Goal: Task Accomplishment & Management: Complete application form

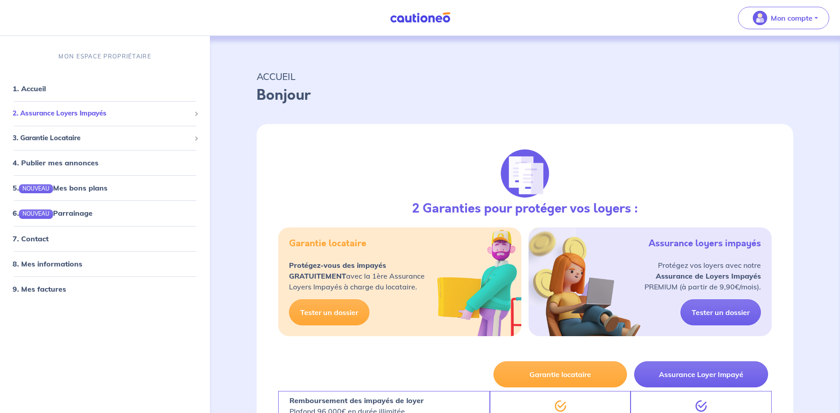
select select "FR"
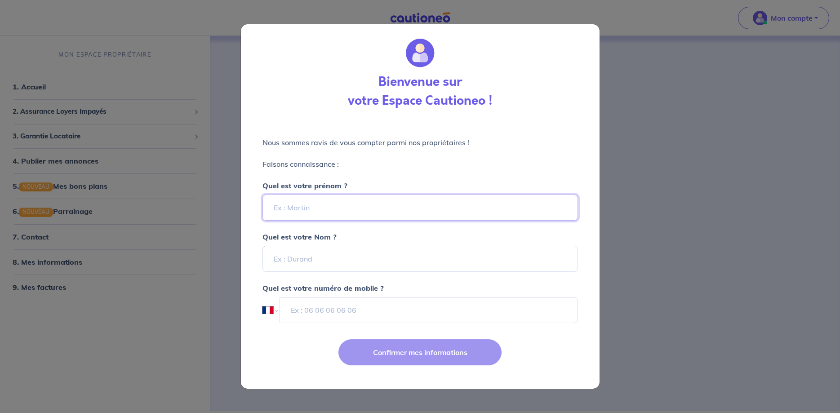
click at [313, 204] on input "Quel est votre prénom ?" at bounding box center [419, 207] width 315 height 26
type input "a"
type input "Anne"
type input "Zinglé"
click at [535, 350] on div "Confirmer mes informations" at bounding box center [419, 359] width 369 height 58
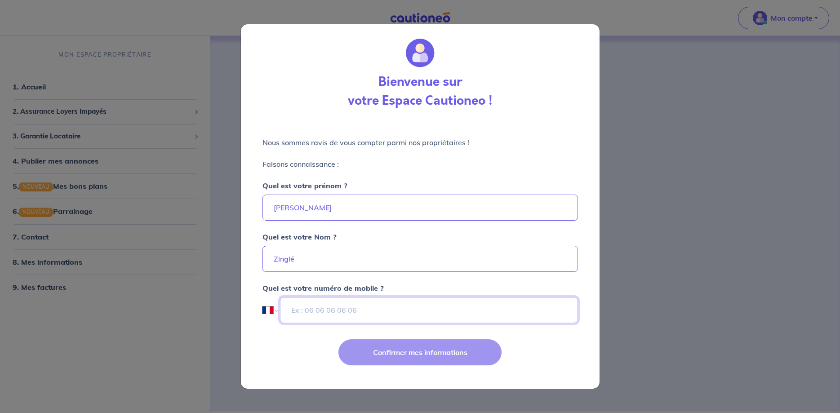
click at [331, 306] on input "tel" at bounding box center [428, 310] width 297 height 26
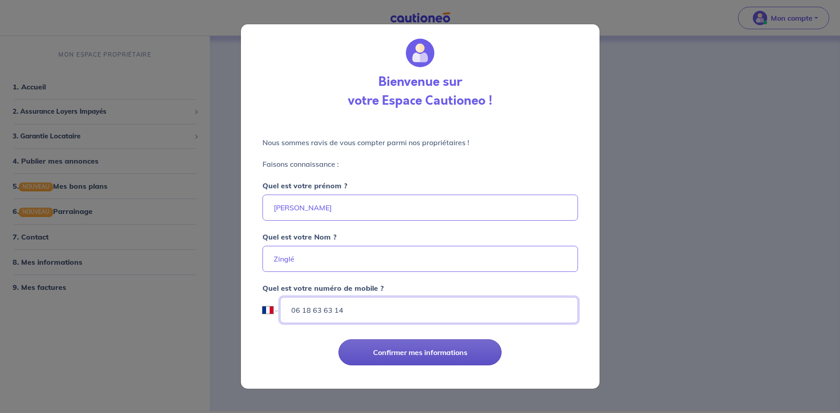
type input "06 18 63 63 14"
click at [411, 356] on button "Confirmer mes informations" at bounding box center [419, 352] width 163 height 26
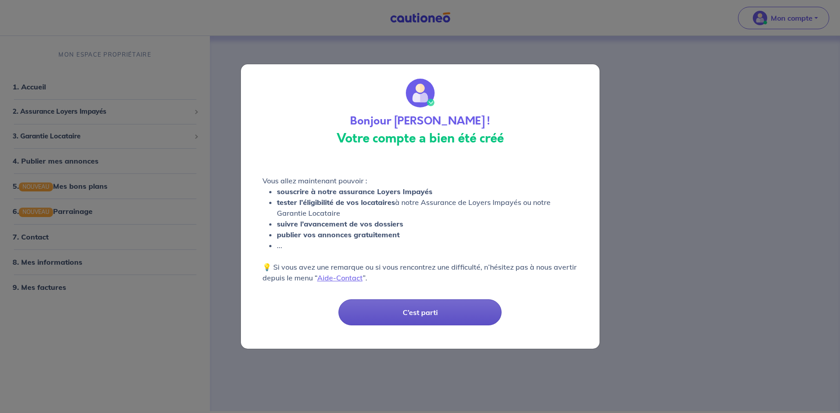
click at [433, 310] on button "C’est parti" at bounding box center [419, 312] width 163 height 26
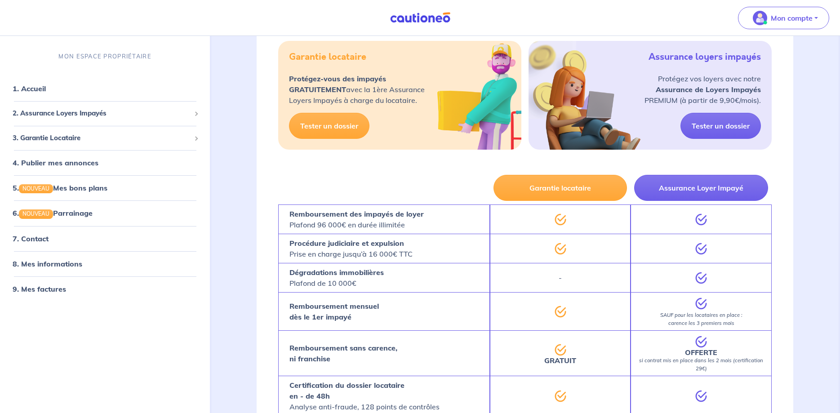
scroll to position [137, 0]
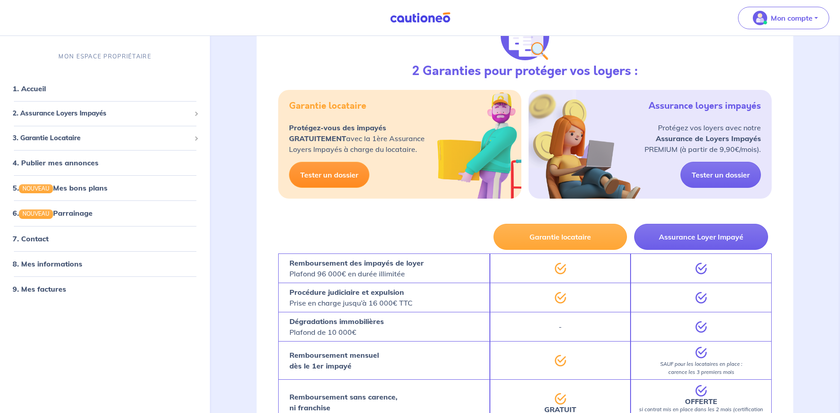
click at [318, 181] on link "Tester un dossier" at bounding box center [329, 175] width 80 height 26
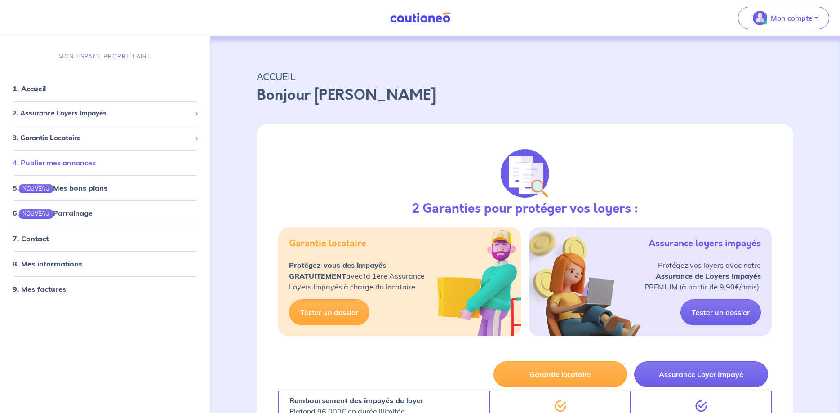
click at [62, 166] on link "4. Publier mes annonces" at bounding box center [54, 162] width 83 height 9
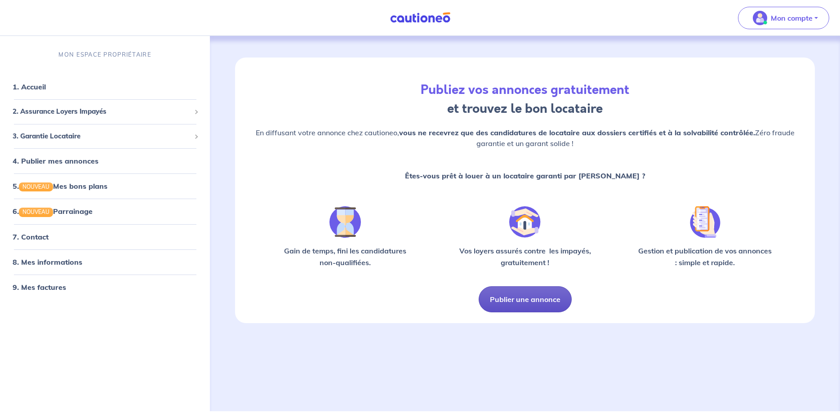
click at [544, 297] on button "Publier une annonce" at bounding box center [524, 299] width 93 height 26
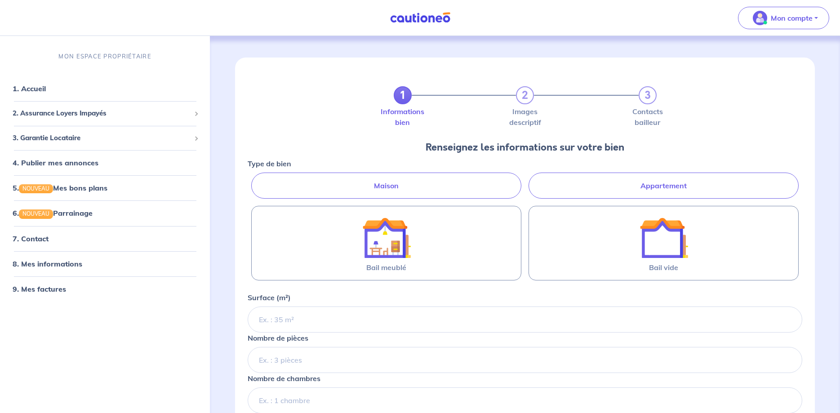
click at [601, 185] on label "Appartement" at bounding box center [663, 185] width 270 height 26
click at [253, 178] on input "Appartement" at bounding box center [251, 175] width 6 height 6
radio input "true"
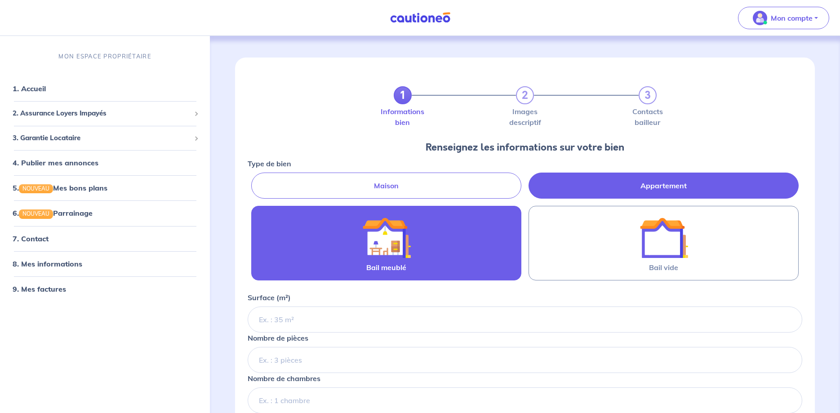
click at [443, 245] on div at bounding box center [386, 237] width 124 height 49
click at [0, 0] on input "Bail meublé" at bounding box center [0, 0] width 0 height 0
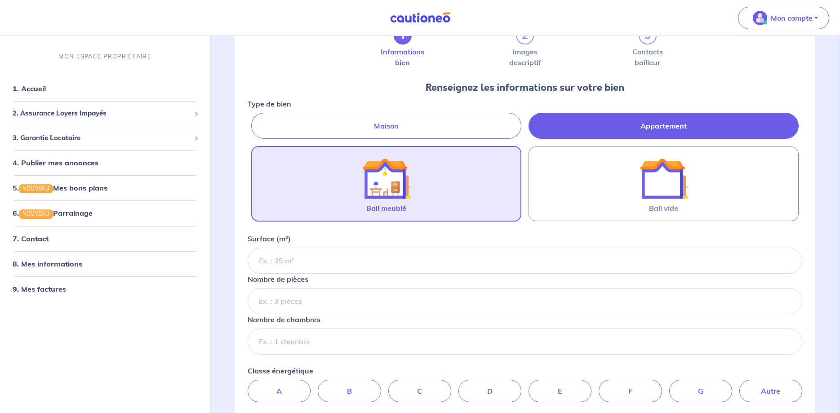
scroll to position [92, 0]
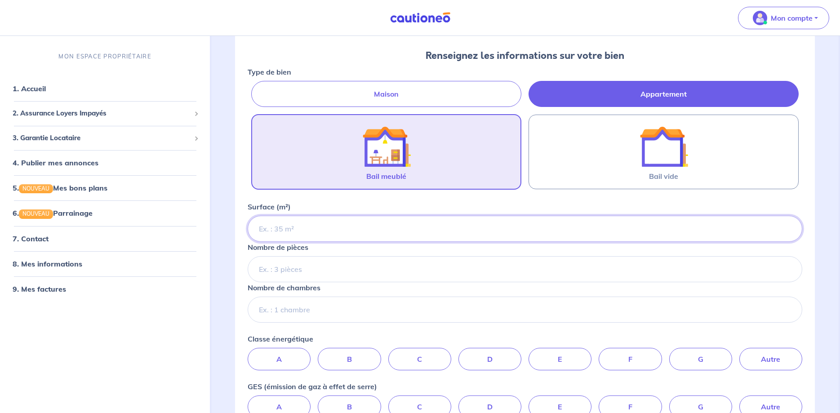
click at [320, 226] on input "Surface (m²)" at bounding box center [525, 229] width 554 height 26
type input "18"
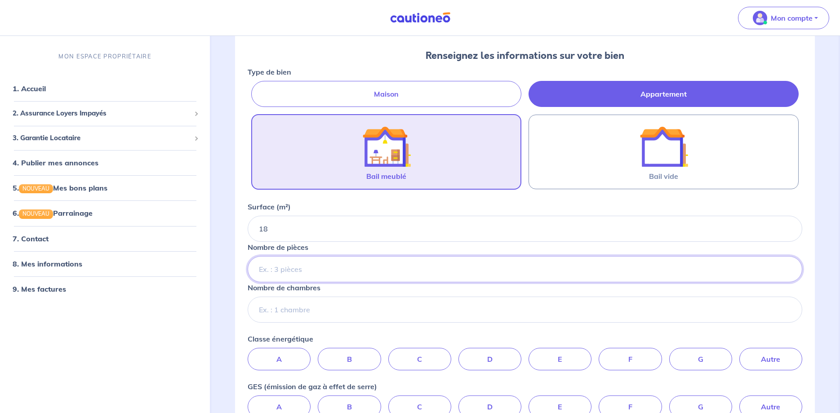
click at [317, 269] on input "Nombre de pièces" at bounding box center [525, 269] width 554 height 26
type input "2"
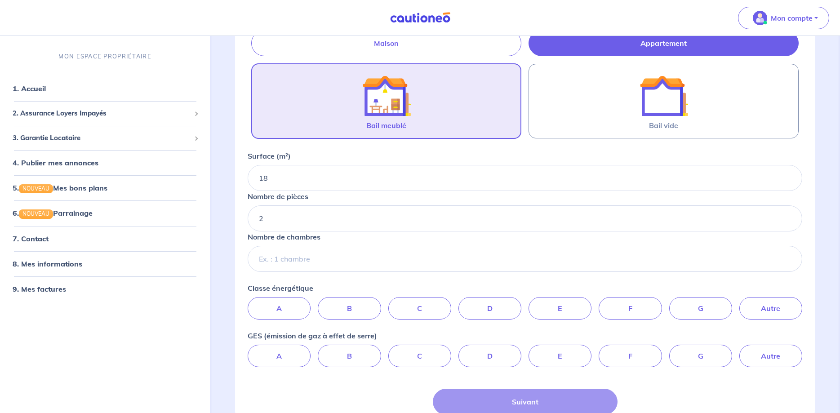
scroll to position [183, 0]
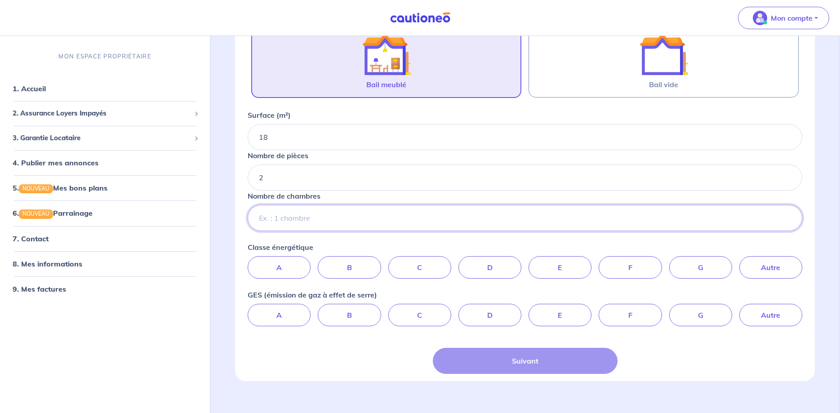
click at [340, 215] on input "Nombre de chambres" at bounding box center [525, 218] width 554 height 26
type input "1"
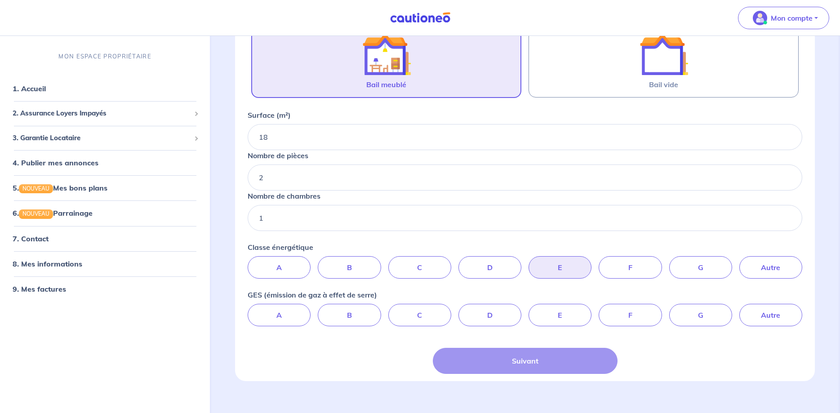
click at [558, 263] on label "E" at bounding box center [559, 267] width 63 height 22
click at [528, 262] on input "E" at bounding box center [525, 259] width 6 height 6
radio input "true"
click at [556, 273] on label "E" at bounding box center [559, 267] width 63 height 22
click at [528, 262] on input "E" at bounding box center [525, 259] width 6 height 6
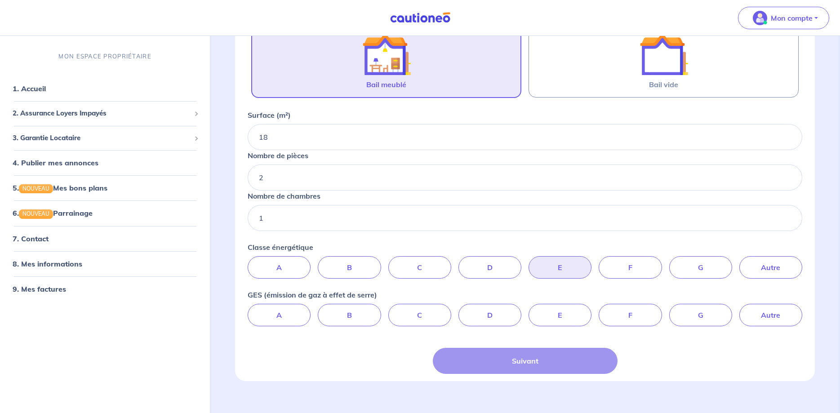
click at [533, 360] on div "Suivant" at bounding box center [525, 361] width 185 height 26
click at [542, 263] on label "E" at bounding box center [559, 267] width 63 height 22
click at [528, 262] on input "E" at bounding box center [525, 259] width 6 height 6
click at [506, 357] on div "Suivant" at bounding box center [525, 361] width 185 height 26
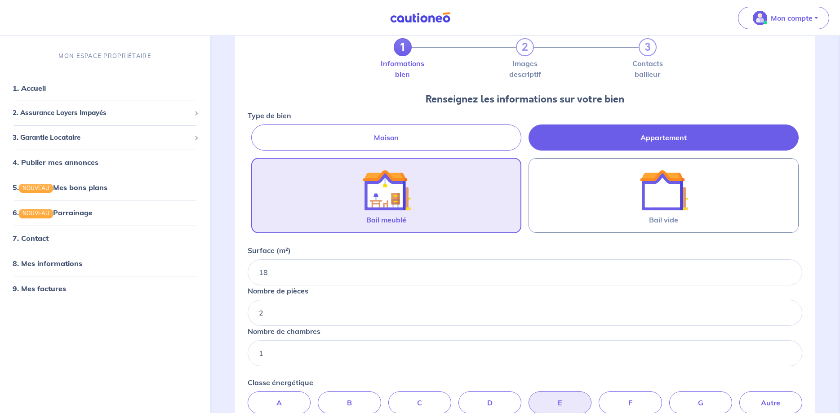
scroll to position [194, 0]
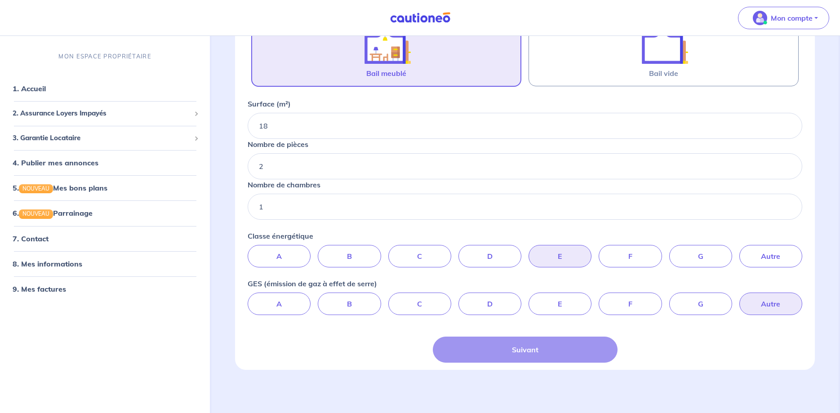
click at [756, 310] on label "Autre" at bounding box center [770, 303] width 63 height 22
click at [528, 298] on input "Autre" at bounding box center [525, 295] width 6 height 6
radio input "true"
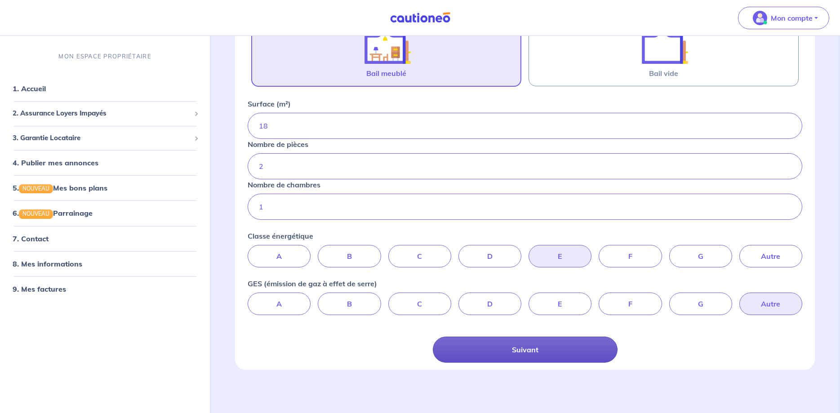
click at [572, 350] on button "Suivant" at bounding box center [525, 349] width 185 height 26
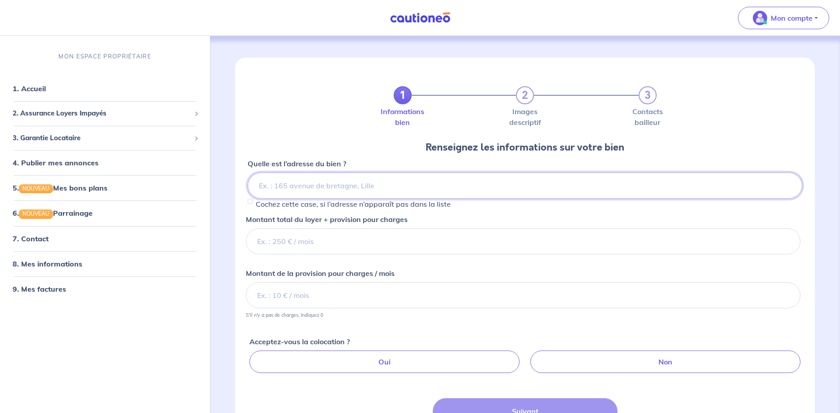
scroll to position [95, 0]
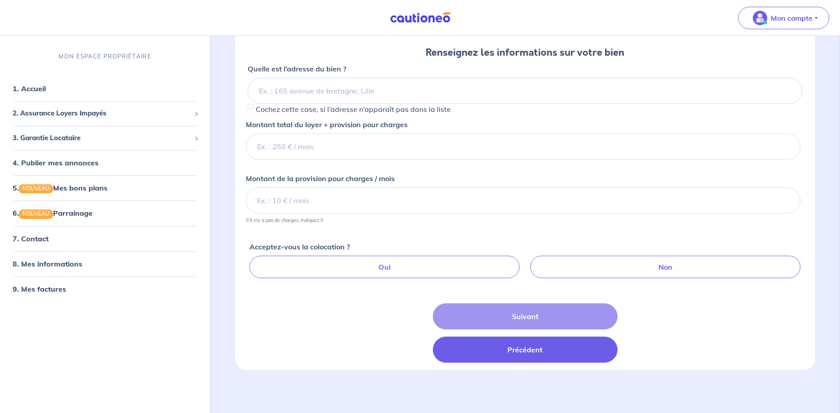
click at [471, 355] on button "Précédent" at bounding box center [525, 349] width 185 height 26
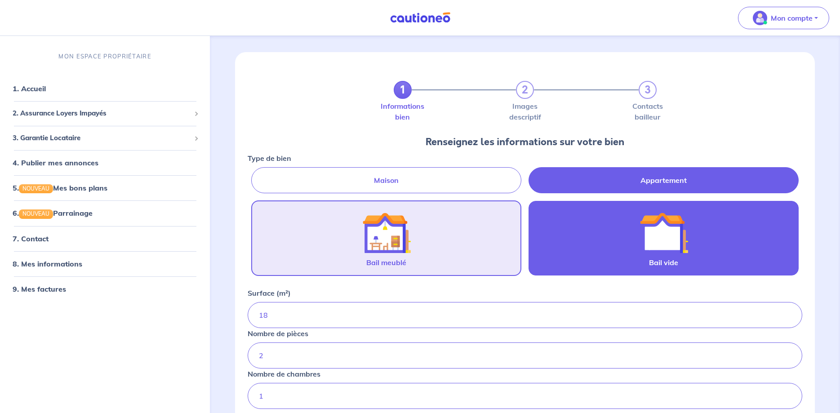
scroll to position [194, 0]
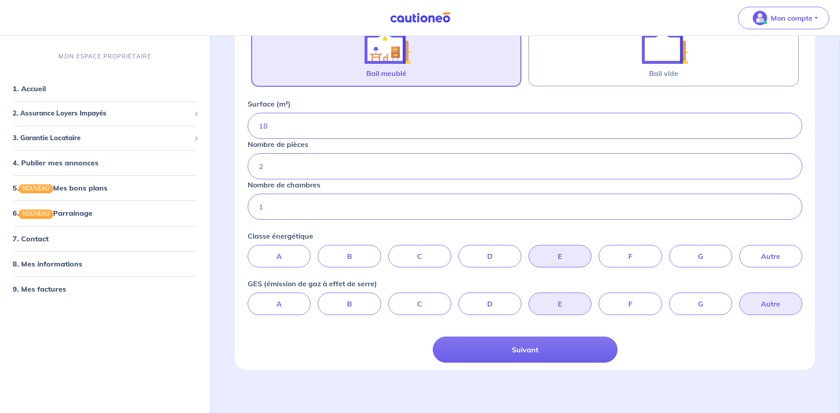
click at [539, 303] on label "E" at bounding box center [559, 303] width 63 height 22
click at [528, 298] on input "E" at bounding box center [525, 295] width 6 height 6
radio input "true"
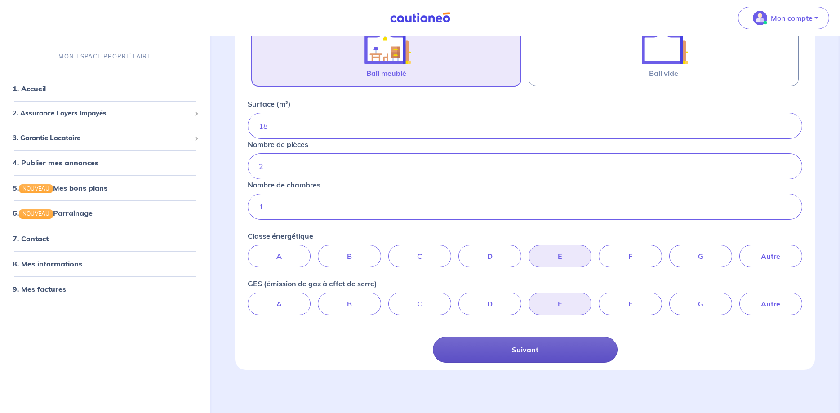
click at [540, 338] on button "Suivant" at bounding box center [525, 349] width 185 height 26
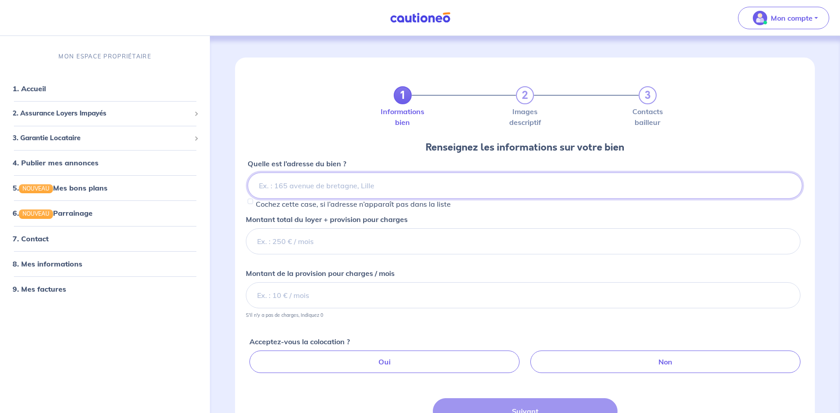
click at [409, 185] on input at bounding box center [525, 185] width 554 height 26
click at [409, 184] on input at bounding box center [525, 185] width 554 height 26
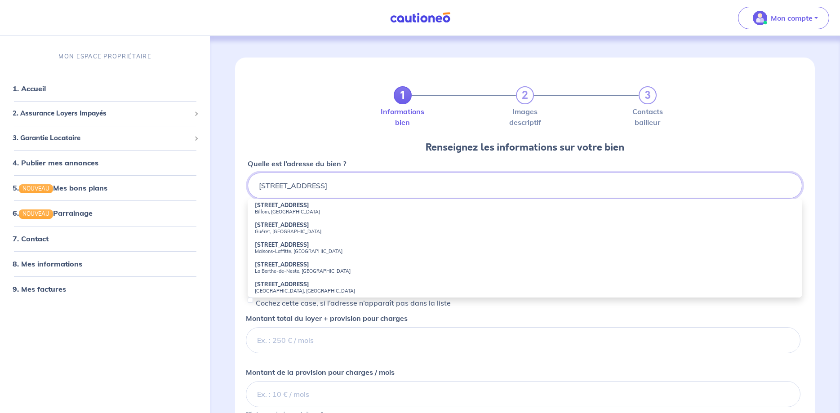
drag, startPoint x: 275, startPoint y: 188, endPoint x: 236, endPoint y: 186, distance: 38.7
click at [248, 186] on input "[STREET_ADDRESS]" at bounding box center [525, 185] width 554 height 26
click at [353, 189] on input "rue de l'ancienne mairie" at bounding box center [525, 185] width 554 height 26
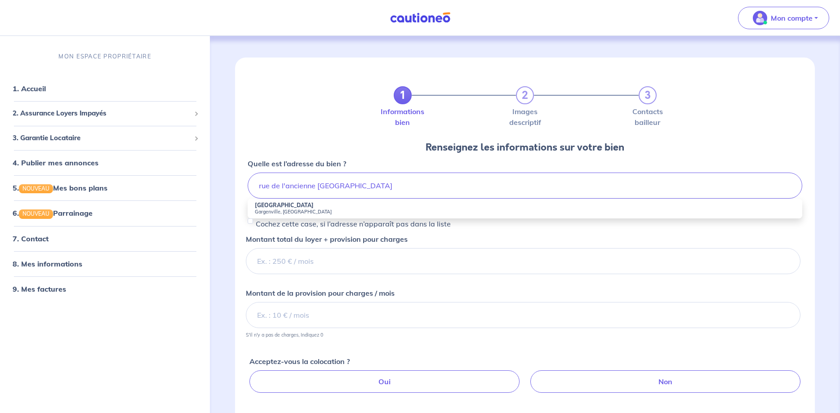
click at [326, 207] on li "[GEOGRAPHIC_DATA], [GEOGRAPHIC_DATA]" at bounding box center [525, 209] width 554 height 20
type input "[GEOGRAPHIC_DATA], [GEOGRAPHIC_DATA], [GEOGRAPHIC_DATA]"
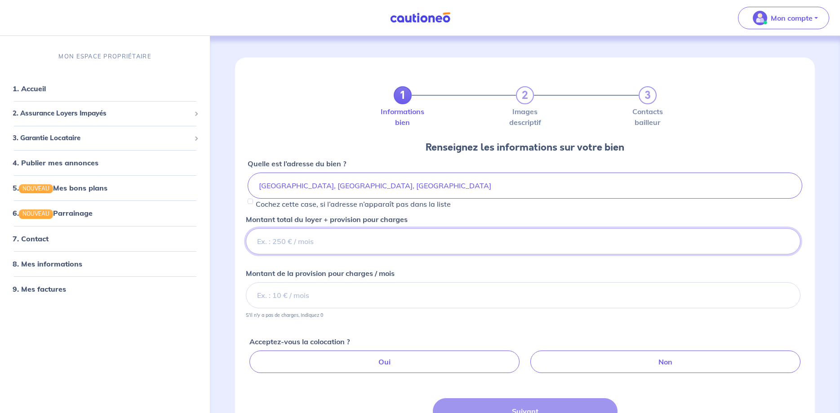
click at [304, 237] on input "Montant total du loyer + provision pour charges" at bounding box center [523, 241] width 554 height 26
type input "520"
click at [312, 296] on input "Montant de la provision pour charges / mois" at bounding box center [523, 295] width 554 height 26
type input "20"
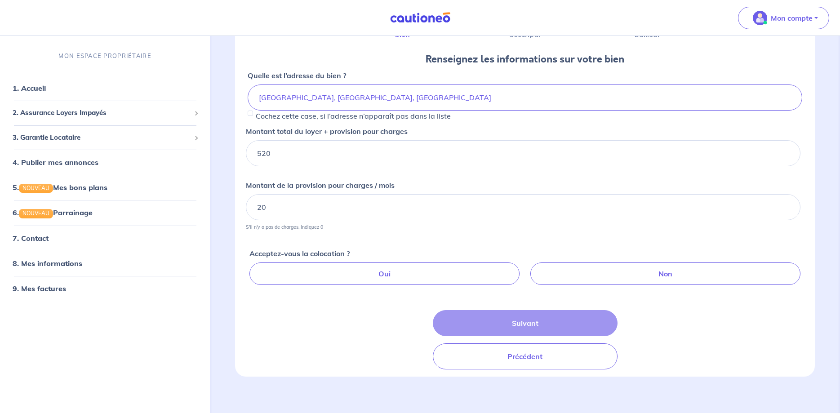
scroll to position [95, 0]
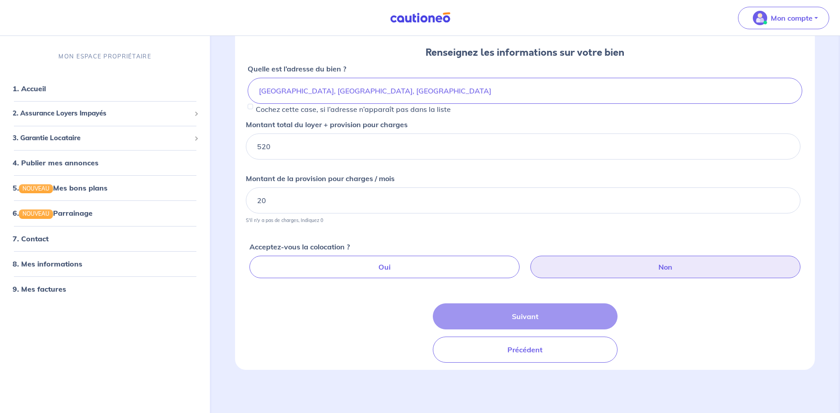
click at [641, 265] on label "Non" at bounding box center [665, 267] width 270 height 22
click at [530, 261] on input "Non" at bounding box center [527, 259] width 6 height 6
radio input "true"
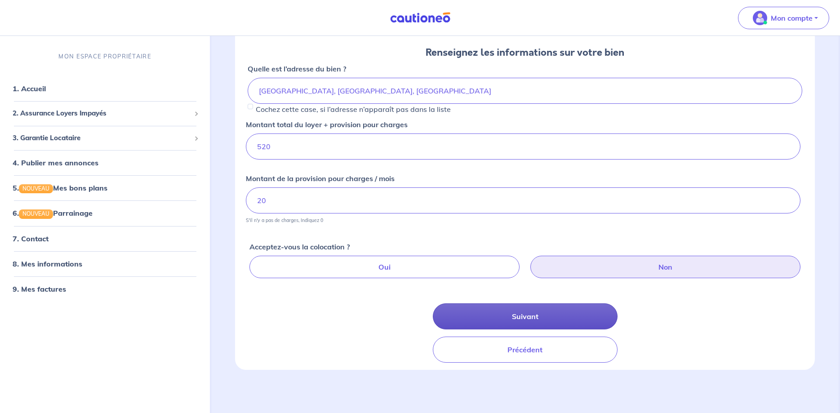
click at [540, 314] on button "Suivant" at bounding box center [525, 316] width 185 height 26
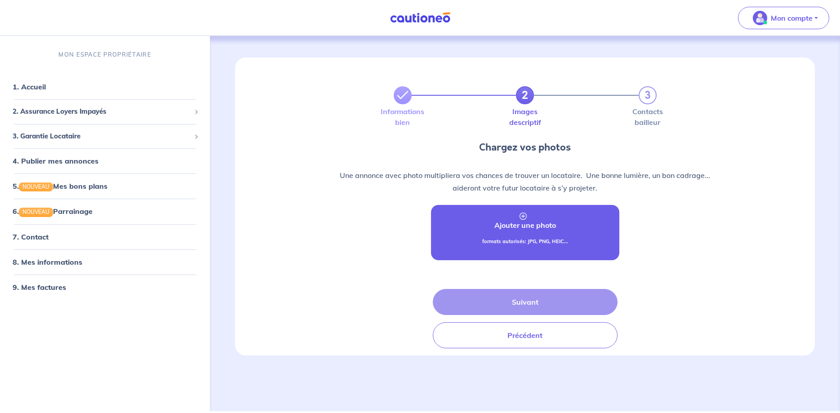
click at [520, 211] on link "Ajouter une photo formats autorisés: JPG, PNG, HEIC..." at bounding box center [525, 232] width 188 height 55
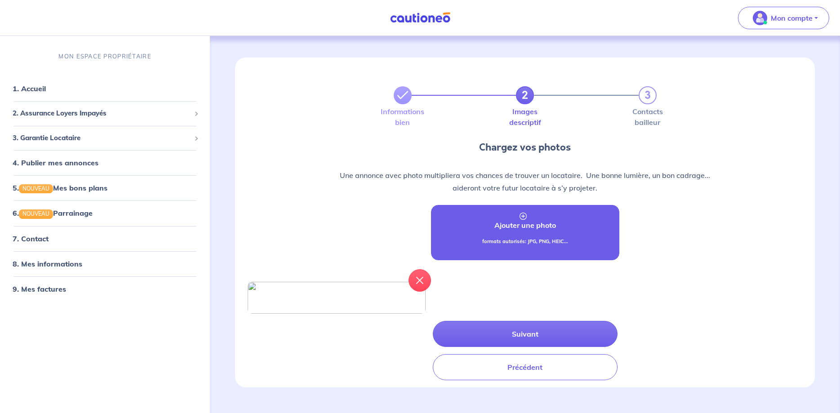
click at [522, 213] on icon at bounding box center [522, 215] width 7 height 7
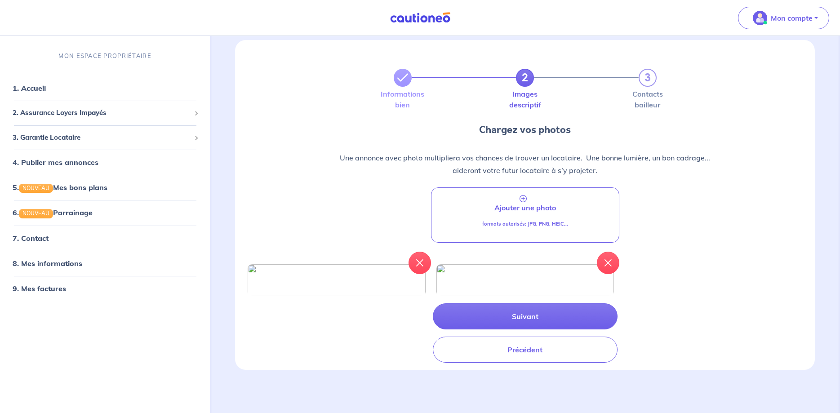
scroll to position [75, 0]
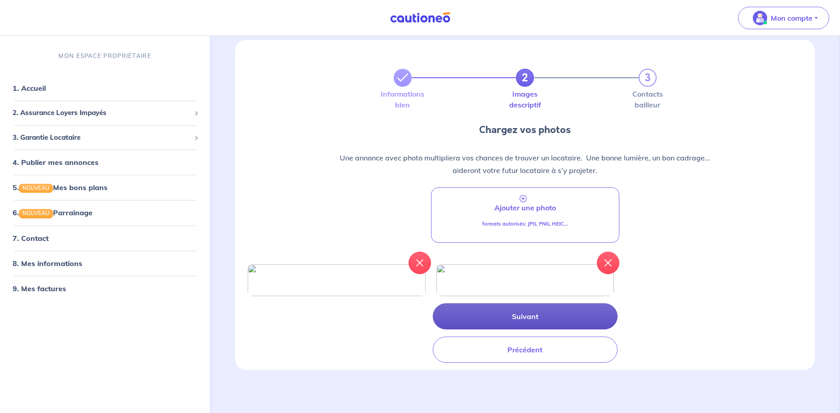
click at [540, 316] on button "Suivant" at bounding box center [525, 316] width 185 height 26
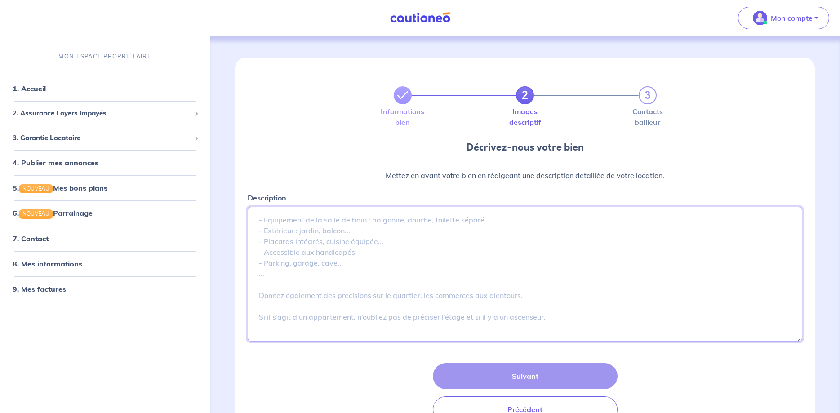
click at [270, 220] on textarea "Description" at bounding box center [525, 274] width 554 height 135
paste textarea "Nous louons une maisonnette meublée de 18 m² composée au : Rez-de-chaussé - cui…"
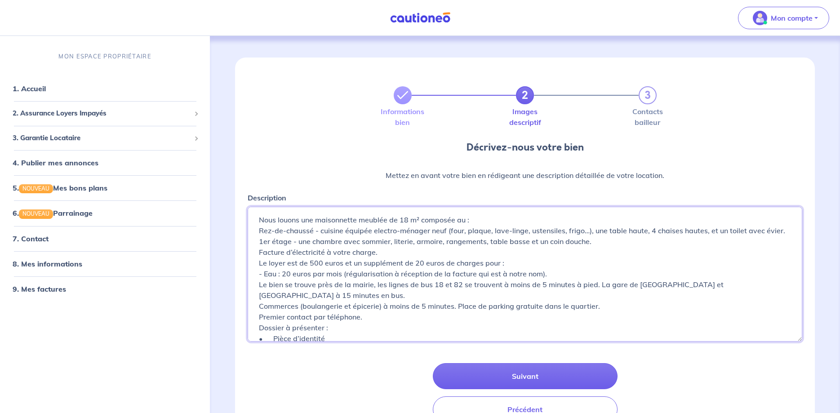
drag, startPoint x: 463, startPoint y: 228, endPoint x: 450, endPoint y: 227, distance: 13.1
click at [450, 227] on textarea "Nous louons une maisonnette meublée de 18 m² composée au : Rez-de-chaussé - cui…" at bounding box center [525, 274] width 554 height 135
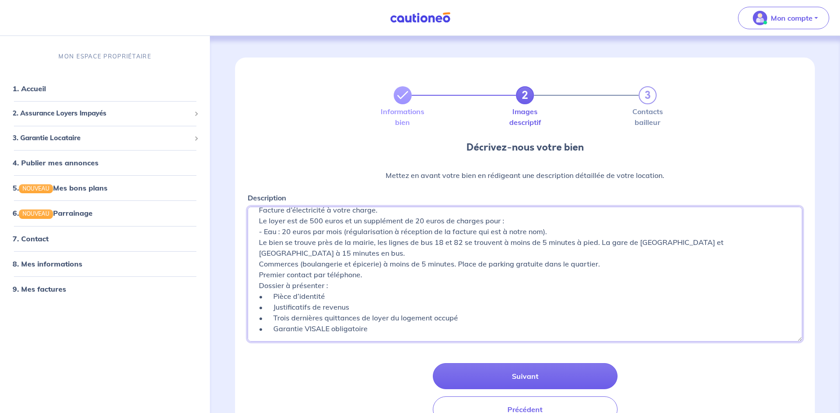
scroll to position [64, 0]
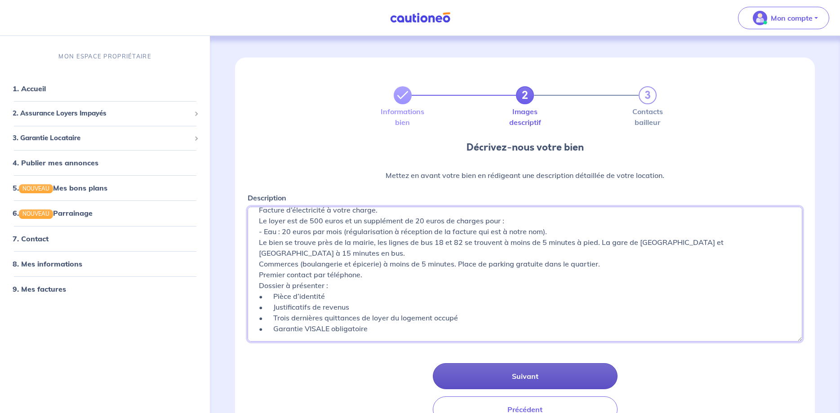
type textarea "Nous louons une maisonnette meublée de 18 m² composée au : Rez-de-chaussé - cui…"
click at [512, 375] on button "Suivant" at bounding box center [525, 376] width 185 height 26
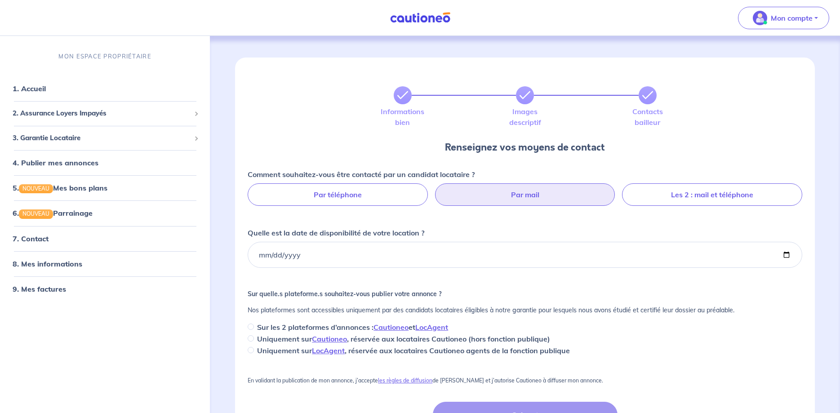
click at [546, 192] on label "Par mail" at bounding box center [525, 194] width 180 height 22
click at [528, 189] on input "Par mail" at bounding box center [525, 186] width 6 height 6
radio input "true"
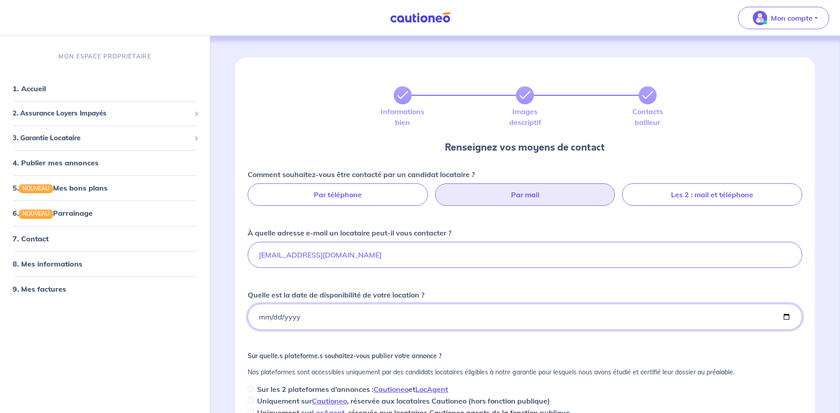
click at [270, 323] on input "Quelle est la date de disponibilité de votre location ?" at bounding box center [525, 317] width 554 height 26
type input "[DATE]"
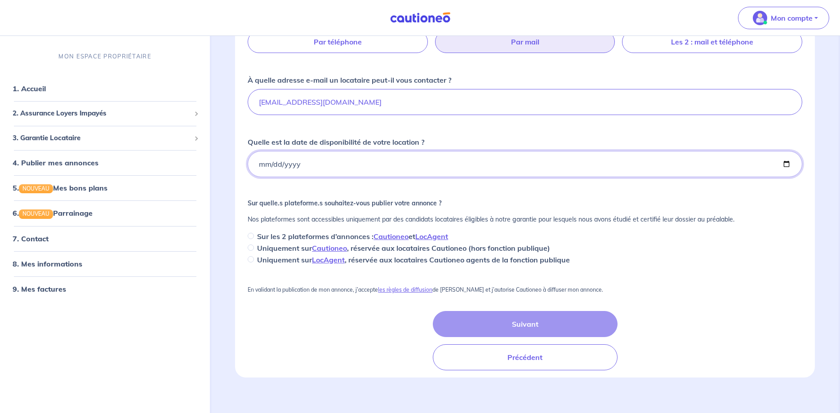
scroll to position [160, 0]
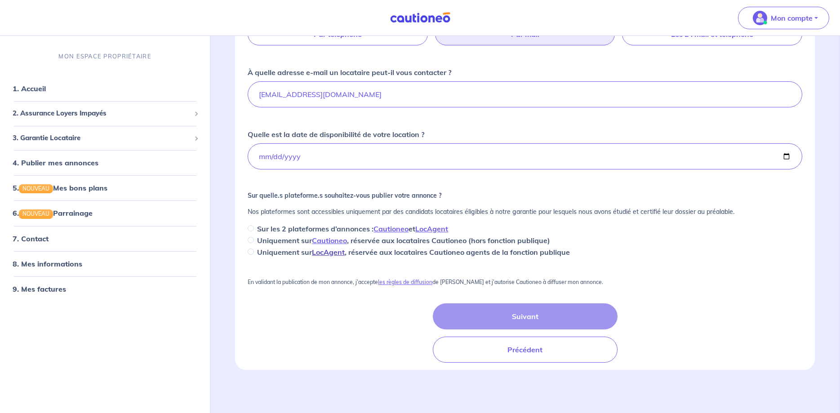
click at [330, 252] on link "LocAgent" at bounding box center [328, 252] width 33 height 9
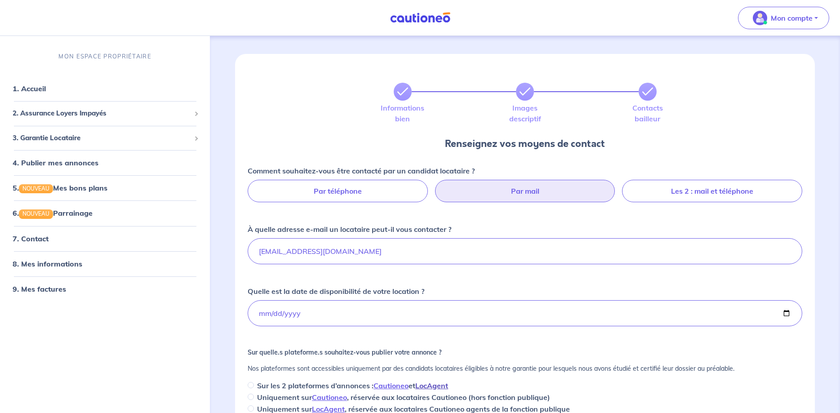
scroll to position [0, 0]
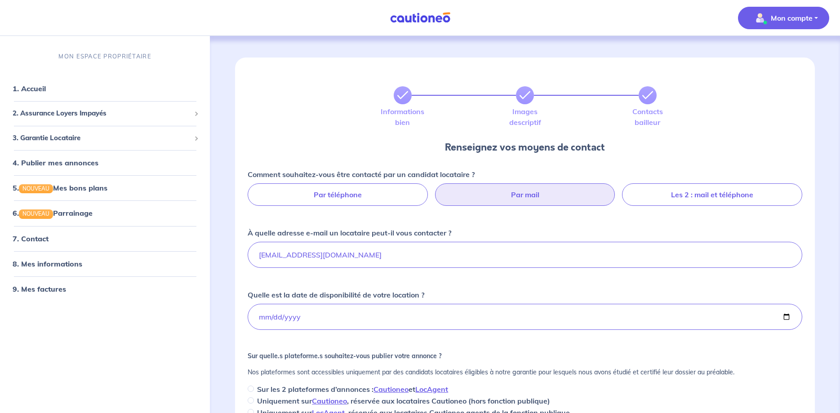
click at [790, 12] on span "Mon compte" at bounding box center [780, 18] width 63 height 14
click at [773, 80] on link "Me déconnecter" at bounding box center [774, 77] width 72 height 14
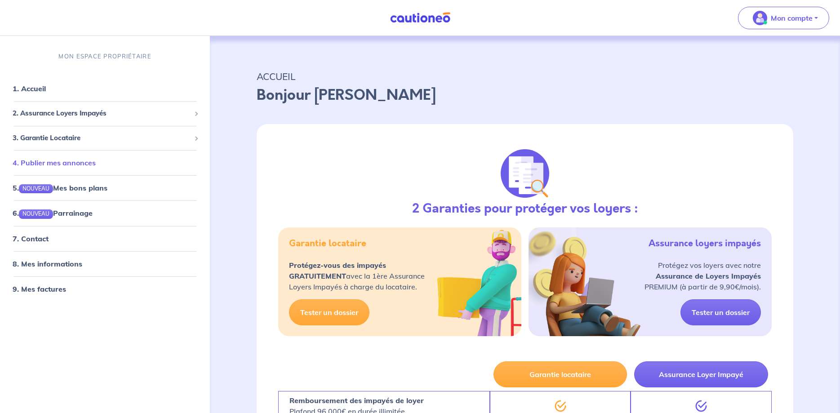
click at [88, 163] on link "4. Publier mes annonces" at bounding box center [54, 162] width 83 height 9
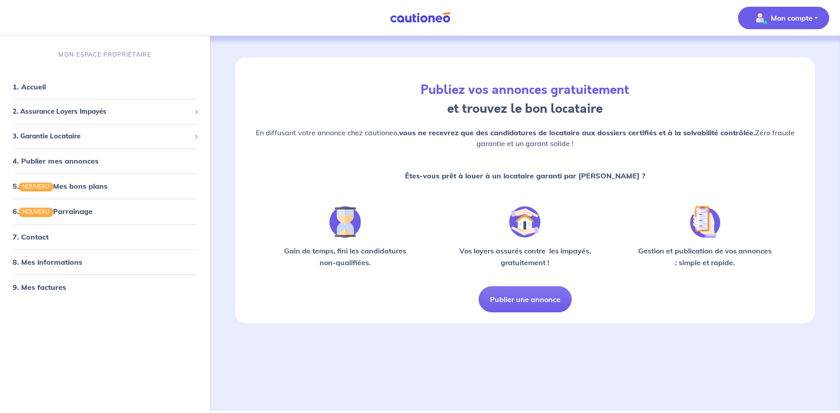
click at [780, 17] on p "Mon compte" at bounding box center [791, 18] width 42 height 11
click at [775, 59] on link "Mes informations" at bounding box center [774, 56] width 72 height 14
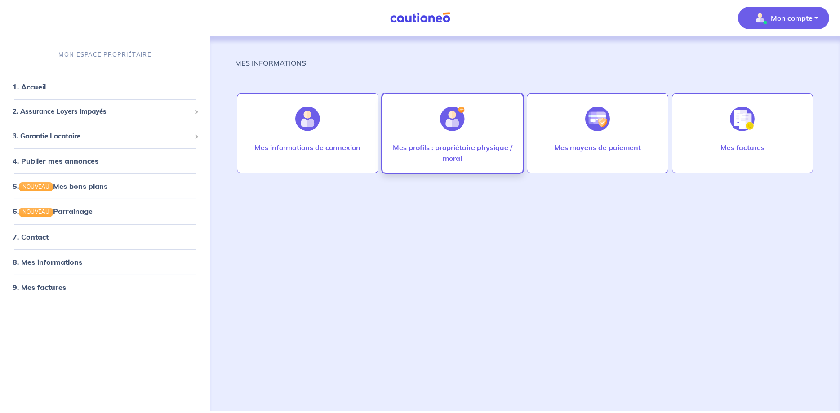
click at [454, 151] on p "Mes profils : propriétaire physique / moral" at bounding box center [452, 153] width 122 height 22
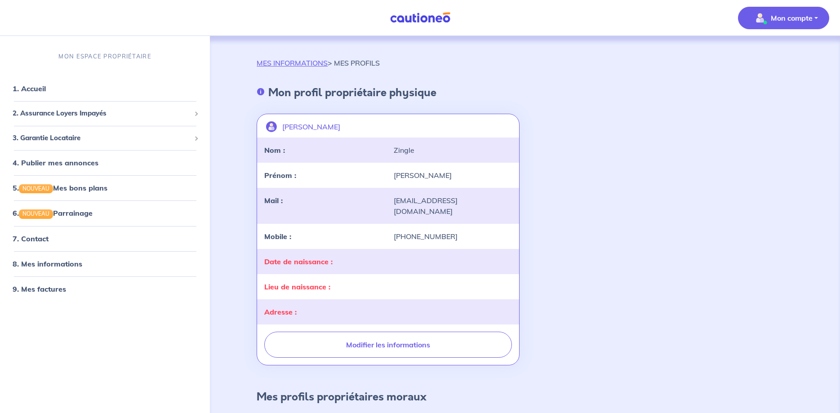
click at [338, 260] on div "Date de naissance :" at bounding box center [388, 261] width 262 height 25
click at [96, 161] on link "4. Publier mes annonces" at bounding box center [54, 162] width 83 height 9
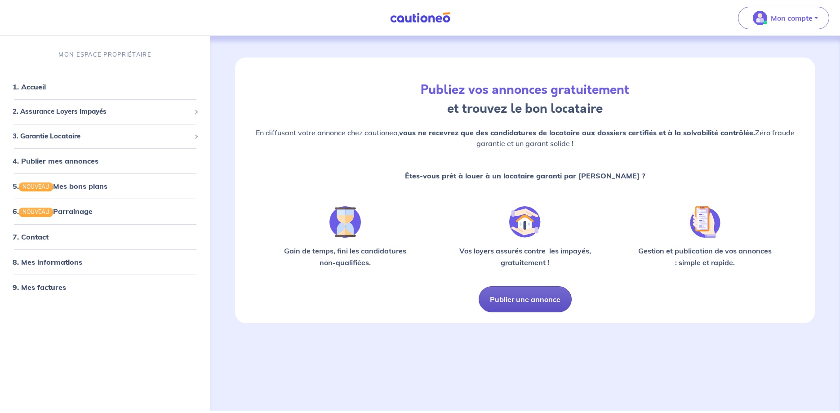
click at [560, 301] on button "Publier une annonce" at bounding box center [524, 299] width 93 height 26
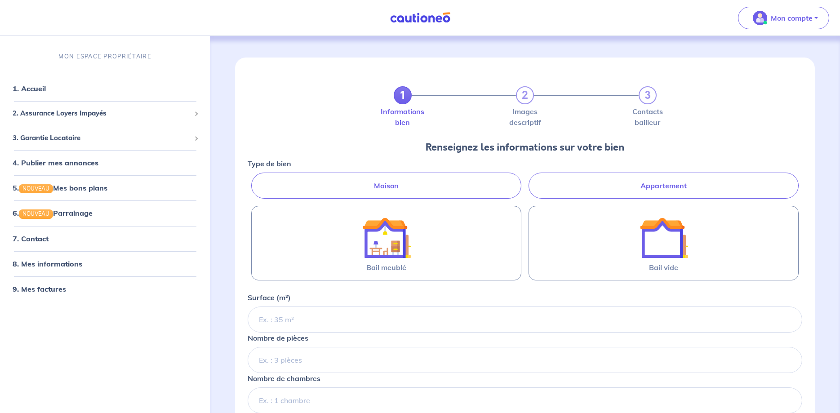
click at [623, 193] on label "Appartement" at bounding box center [663, 185] width 270 height 26
click at [253, 178] on input "Appartement" at bounding box center [251, 175] width 6 height 6
radio input "true"
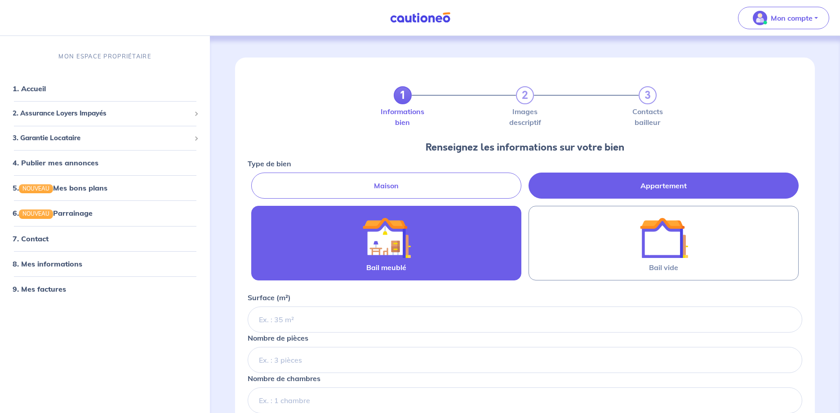
click at [454, 253] on label "Bail meublé" at bounding box center [386, 243] width 270 height 75
click at [0, 0] on input "Bail meublé" at bounding box center [0, 0] width 0 height 0
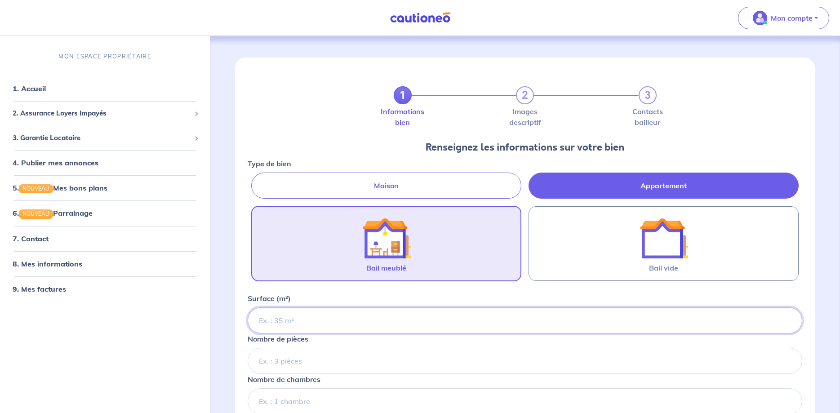
click at [310, 320] on input "Surface (m²)" at bounding box center [525, 320] width 554 height 26
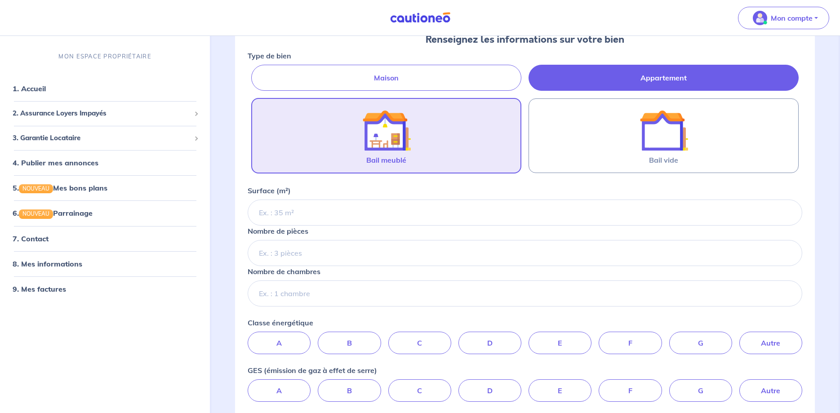
scroll to position [194, 0]
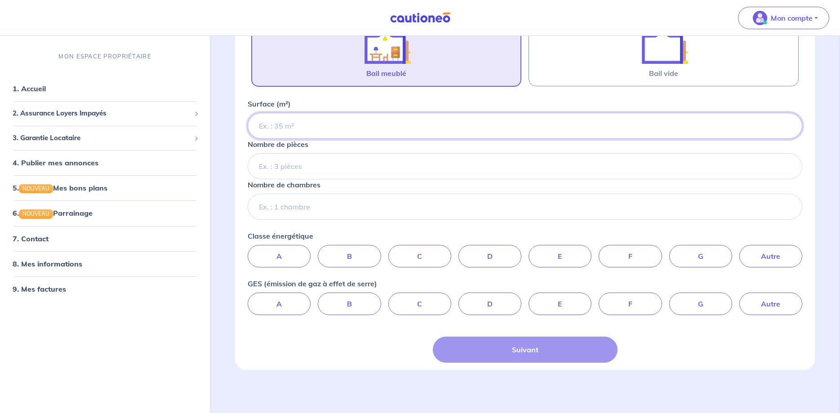
click at [376, 128] on input "Surface (m²)" at bounding box center [525, 126] width 554 height 26
type input "18"
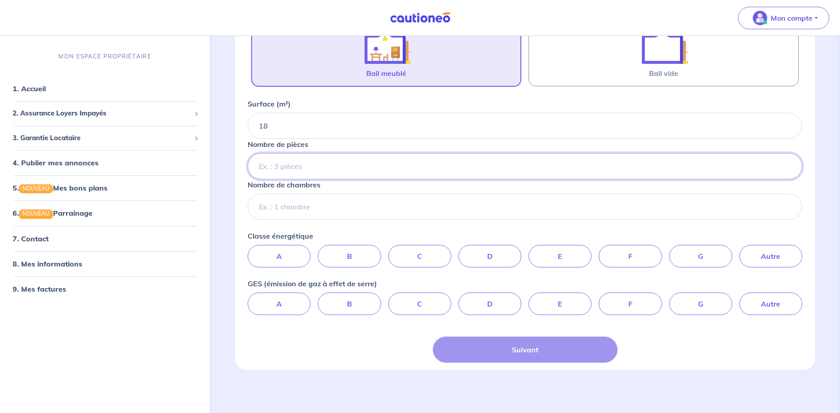
click at [330, 172] on input "Nombre de pièces" at bounding box center [525, 166] width 554 height 26
type input "2"
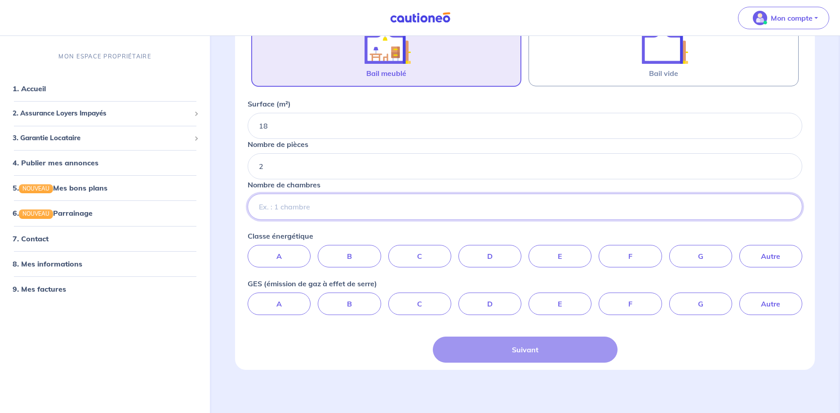
click at [309, 205] on input "Nombre de chambres" at bounding box center [525, 207] width 554 height 26
type input "1"
click at [555, 253] on label "E" at bounding box center [559, 256] width 63 height 22
click at [528, 251] on input "E" at bounding box center [525, 248] width 6 height 6
radio input "true"
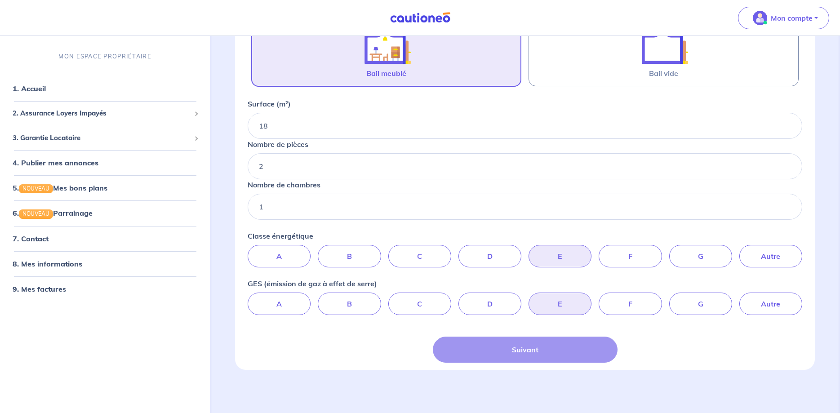
click at [561, 304] on label "E" at bounding box center [559, 303] width 63 height 22
click at [528, 298] on input "E" at bounding box center [525, 295] width 6 height 6
radio input "true"
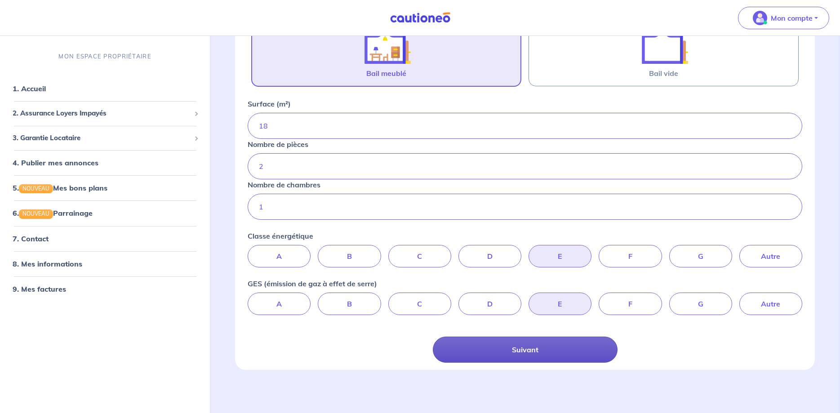
click at [539, 353] on button "Suivant" at bounding box center [525, 349] width 185 height 26
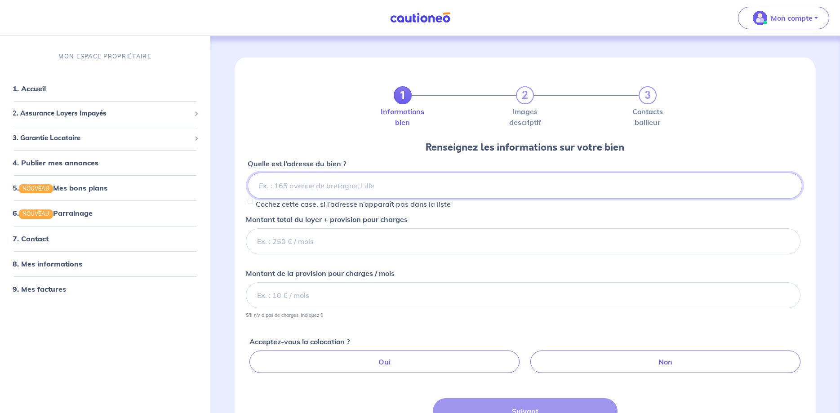
click at [363, 187] on input at bounding box center [525, 185] width 554 height 26
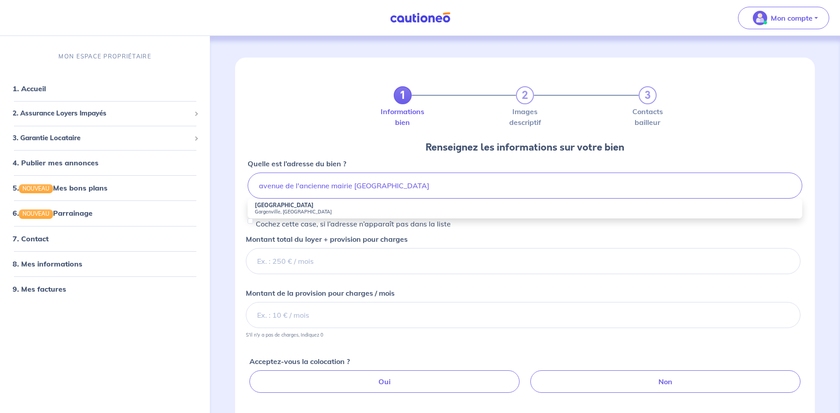
click at [294, 209] on small "Gargenville, [GEOGRAPHIC_DATA]" at bounding box center [525, 211] width 540 height 6
type input "[GEOGRAPHIC_DATA], [GEOGRAPHIC_DATA], [GEOGRAPHIC_DATA]"
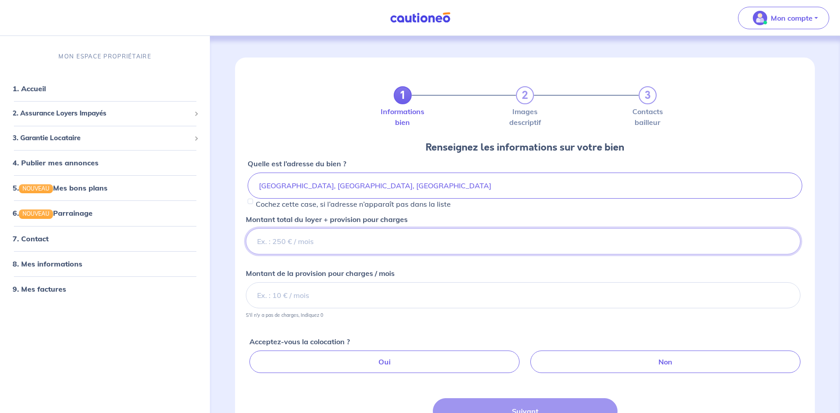
click at [335, 244] on input "Montant total du loyer + provision pour charges" at bounding box center [523, 241] width 554 height 26
type input "520"
type input "5"
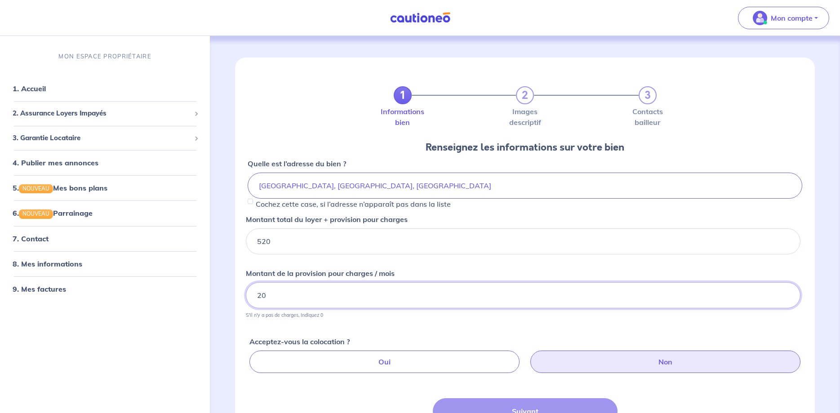
type input "20"
click at [603, 357] on label "Non" at bounding box center [665, 361] width 270 height 22
click at [530, 356] on input "Non" at bounding box center [527, 353] width 6 height 6
radio input "true"
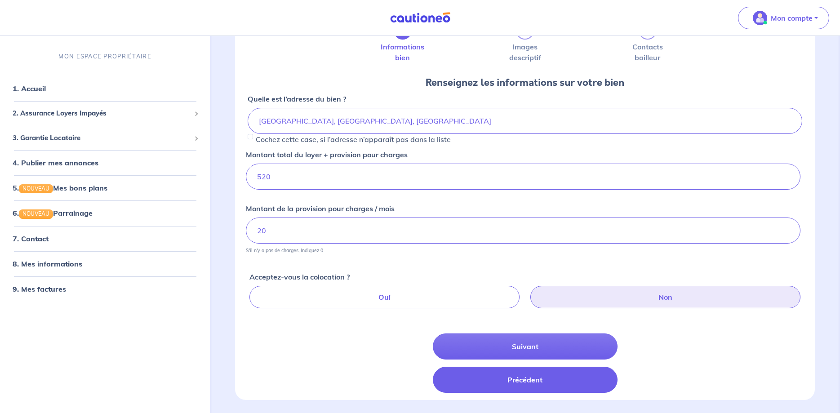
scroll to position [95, 0]
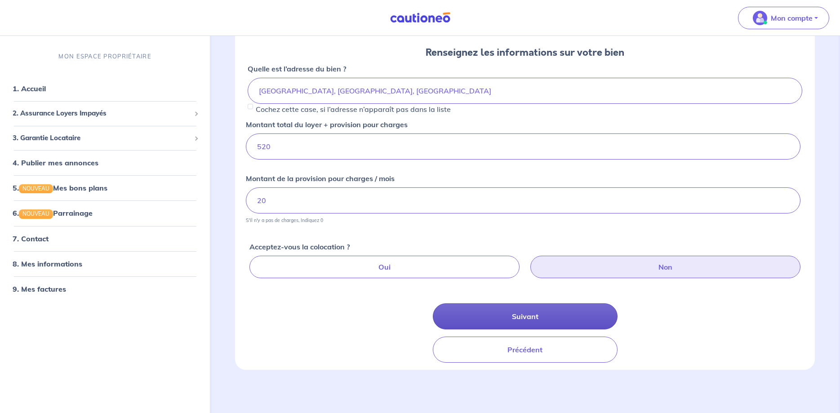
click at [540, 312] on button "Suivant" at bounding box center [525, 316] width 185 height 26
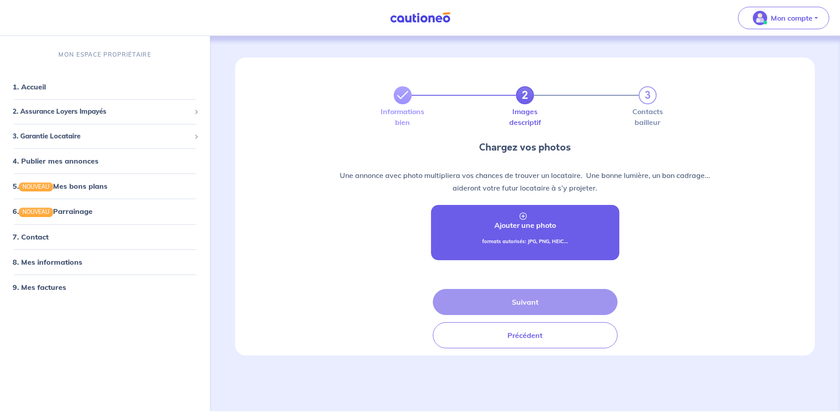
click at [522, 212] on link "Ajouter une photo formats autorisés: JPG, PNG, HEIC..." at bounding box center [525, 232] width 188 height 55
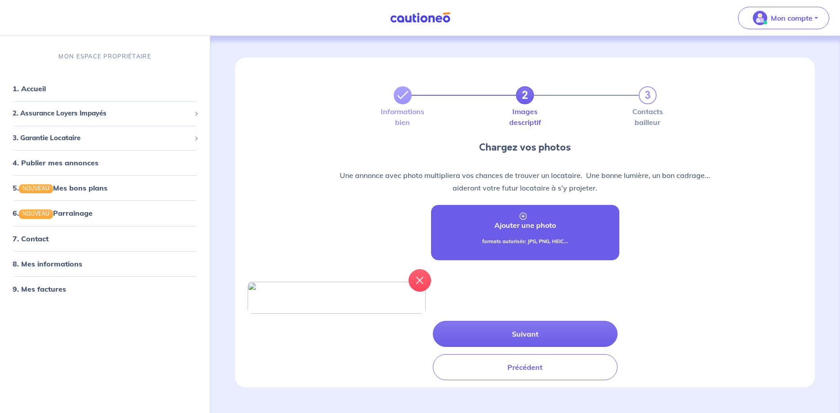
click at [481, 233] on link "Ajouter une photo formats autorisés: JPG, PNG, HEIC..." at bounding box center [525, 232] width 188 height 55
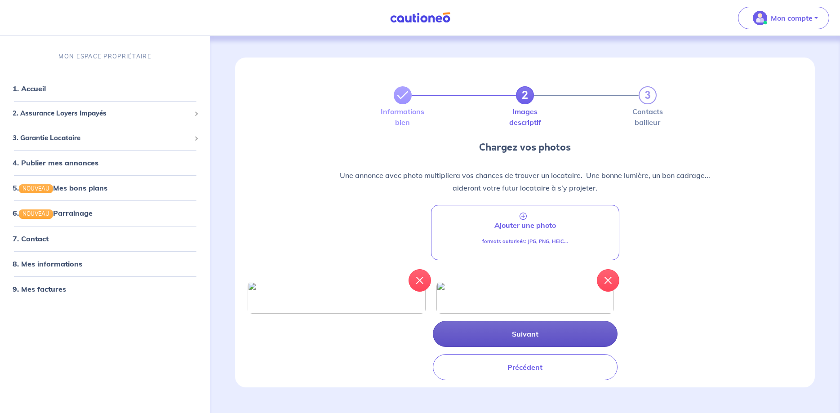
click at [523, 347] on button "Suivant" at bounding box center [525, 334] width 185 height 26
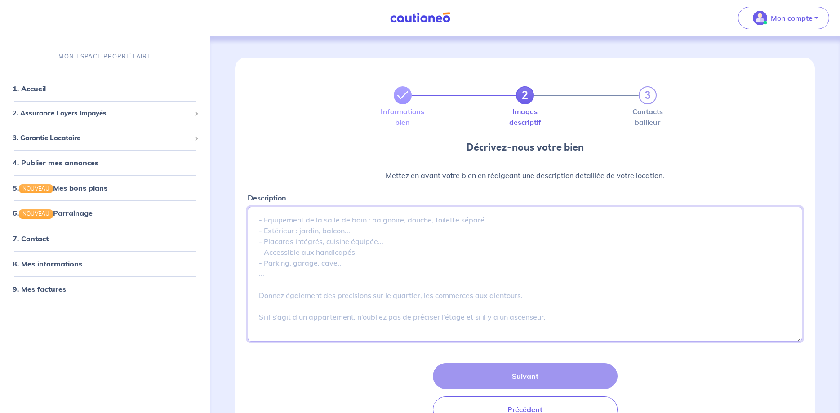
click at [318, 229] on textarea "Description" at bounding box center [525, 274] width 554 height 135
paste textarea ":}w~s+_3PM-VF2_"
type textarea ":}w~s+_3PM-VF2_"
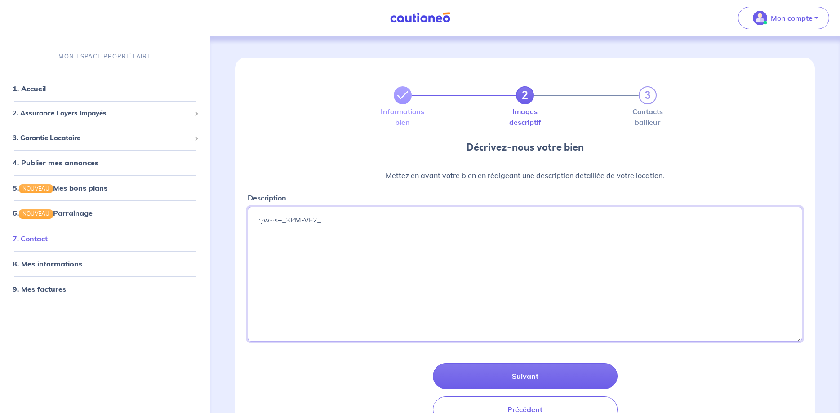
drag, startPoint x: 370, startPoint y: 230, endPoint x: 110, endPoint y: 237, distance: 259.3
click at [248, 236] on textarea ":}w~s+_3PM-VF2_" at bounding box center [525, 274] width 554 height 135
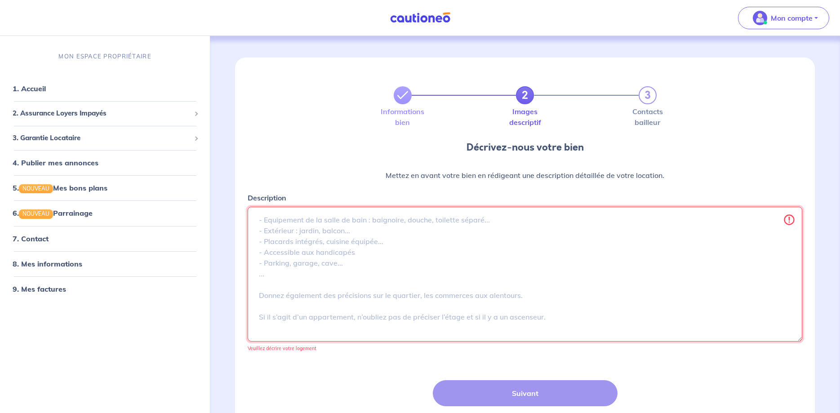
click at [269, 217] on textarea "Description" at bounding box center [525, 274] width 554 height 135
paste textarea "Nous louons une maisonnette meublée de 18 m² composée au : Rez-de-chaussé - cui…"
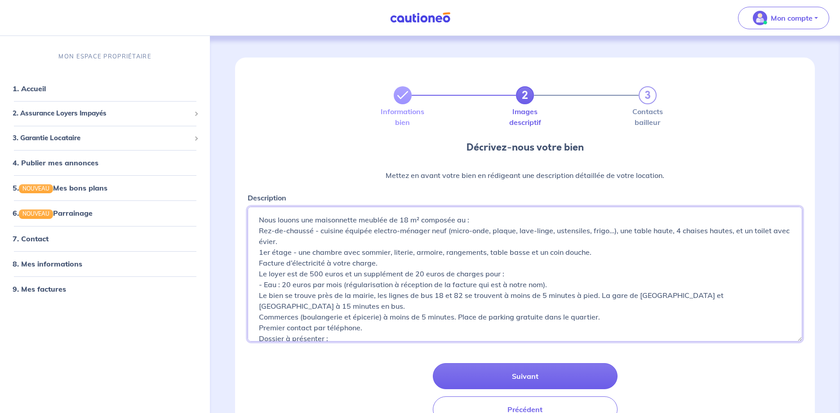
scroll to position [64, 0]
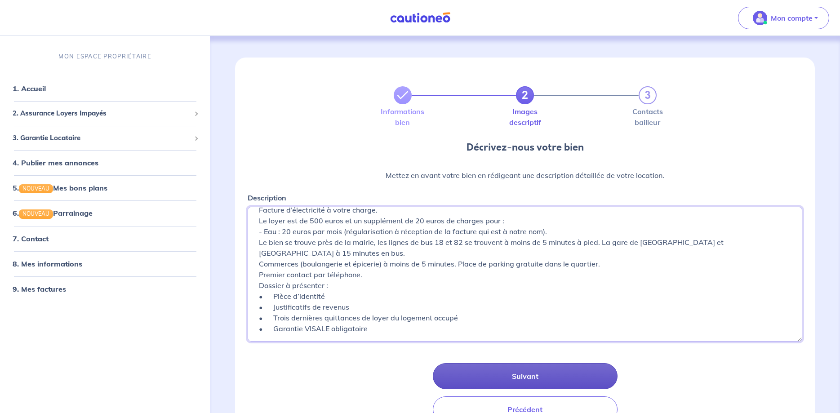
type textarea "Nous louons une maisonnette meublée de 18 m² composée au : Rez-de-chaussé - cui…"
click at [510, 383] on button "Suivant" at bounding box center [525, 376] width 185 height 26
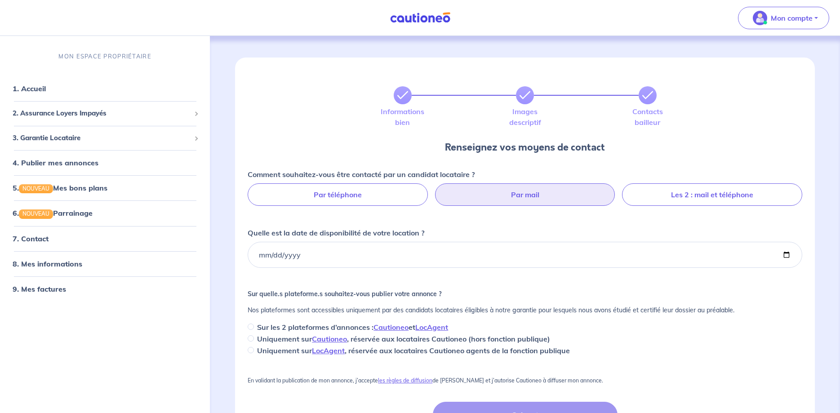
click at [523, 188] on label "Par mail" at bounding box center [525, 194] width 180 height 22
click at [523, 188] on input "Par mail" at bounding box center [525, 186] width 6 height 6
radio input "true"
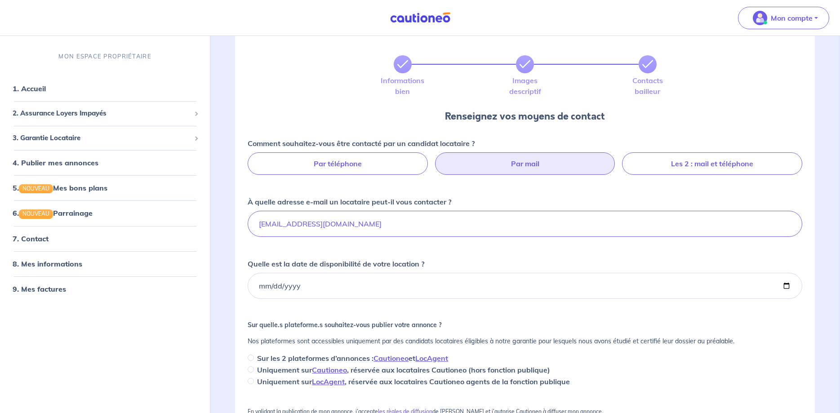
scroll to position [46, 0]
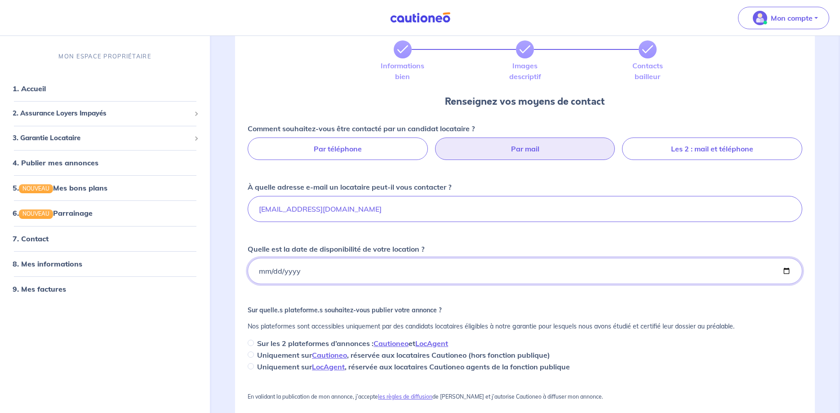
click at [262, 271] on input "Quelle est la date de disponibilité de votre location ?" at bounding box center [525, 271] width 554 height 26
type input "[DATE]"
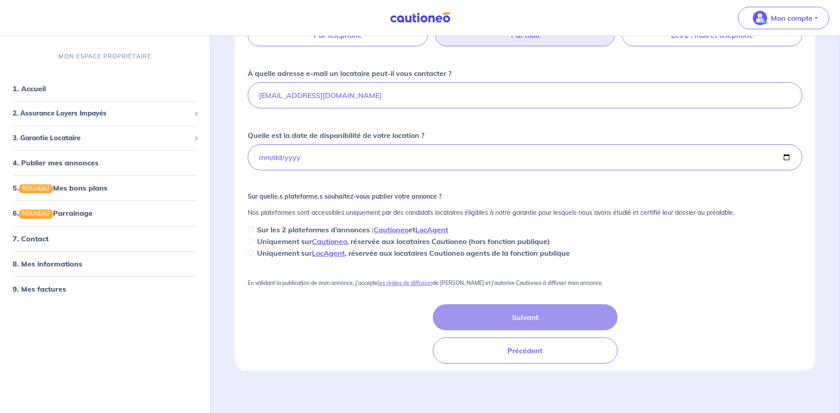
scroll to position [160, 0]
click at [553, 258] on div "Comment souhaitez-vous être contacté par un candidat locataire ? Par téléphone …" at bounding box center [524, 180] width 565 height 365
click at [250, 227] on input "Sur les 2 plateformes d’annonces : Cautioneo et LocAgent" at bounding box center [251, 228] width 6 height 6
radio input "true"
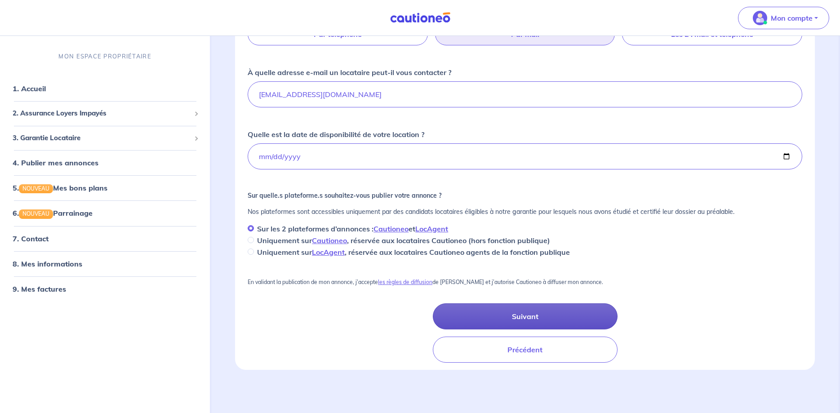
click at [566, 317] on button "Suivant" at bounding box center [525, 316] width 185 height 26
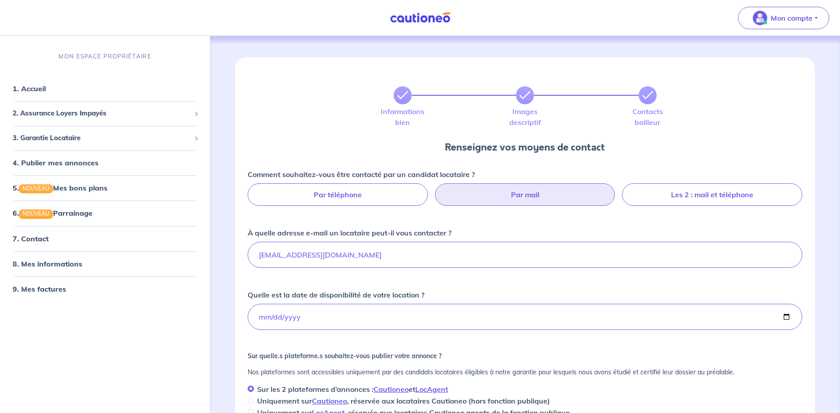
scroll to position [160, 0]
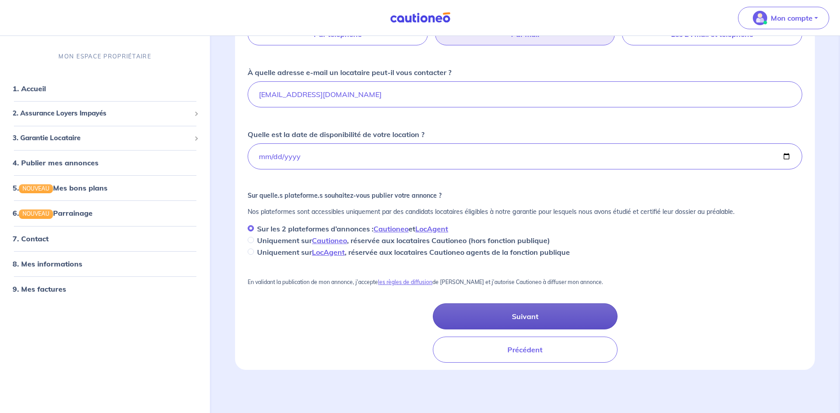
click at [526, 316] on button "Suivant" at bounding box center [525, 316] width 185 height 26
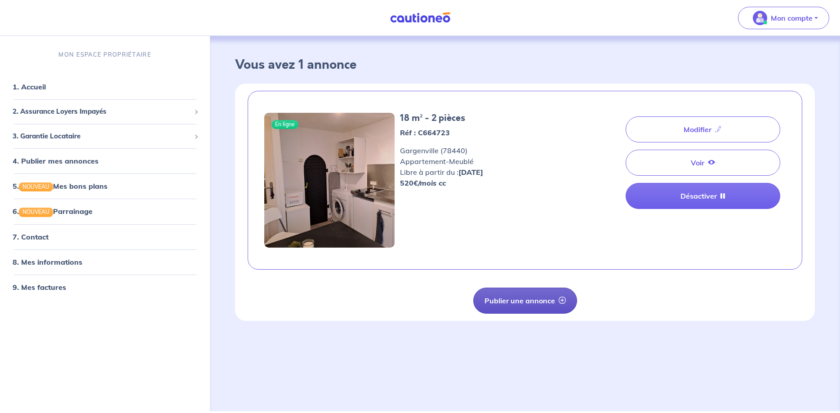
click at [531, 300] on button "Publier une annonce" at bounding box center [525, 300] width 104 height 26
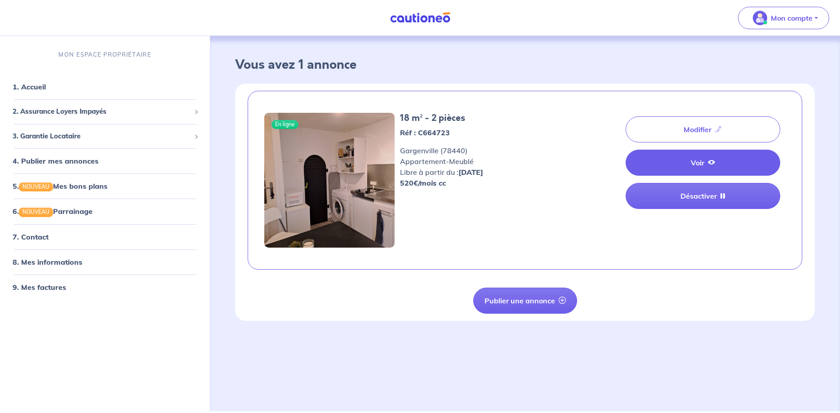
click at [679, 160] on link "Voir" at bounding box center [702, 163] width 155 height 26
